Goal: Information Seeking & Learning: Find specific fact

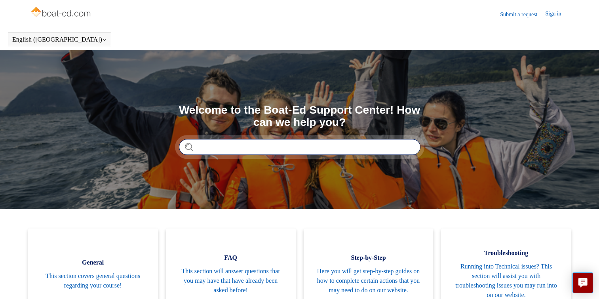
click at [228, 141] on input "Search" at bounding box center [300, 147] width 242 height 16
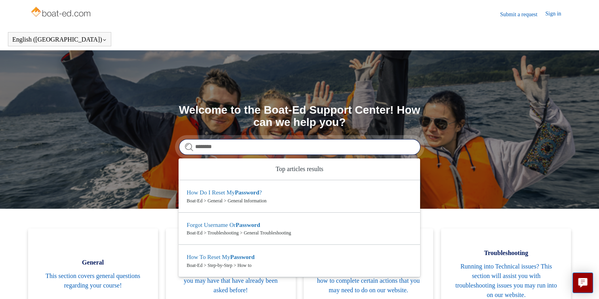
type input "********"
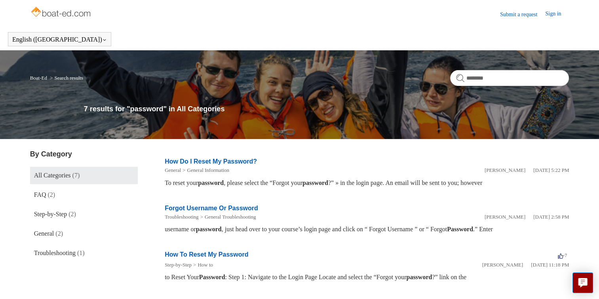
click at [572, 279] on main "Boat-Ed Search results ******** 7 results for "password" in All Categories By C…" at bounding box center [299, 270] width 599 height 440
click at [582, 284] on icon "Live chat" at bounding box center [583, 282] width 9 height 8
